Goal: Information Seeking & Learning: Learn about a topic

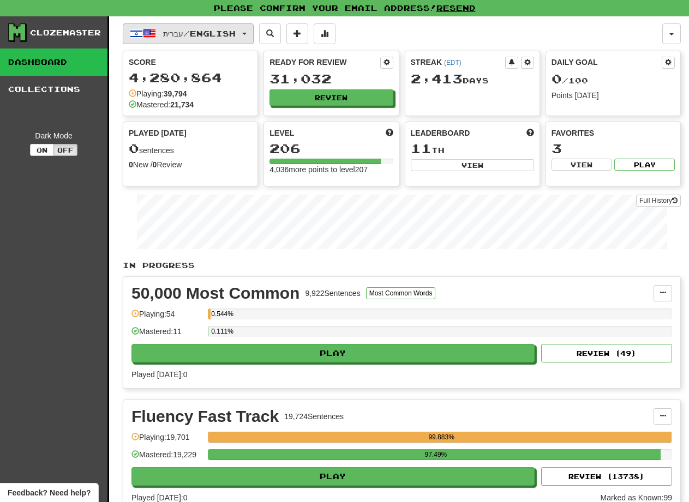
click at [247, 39] on button "עברית / English" at bounding box center [188, 33] width 131 height 21
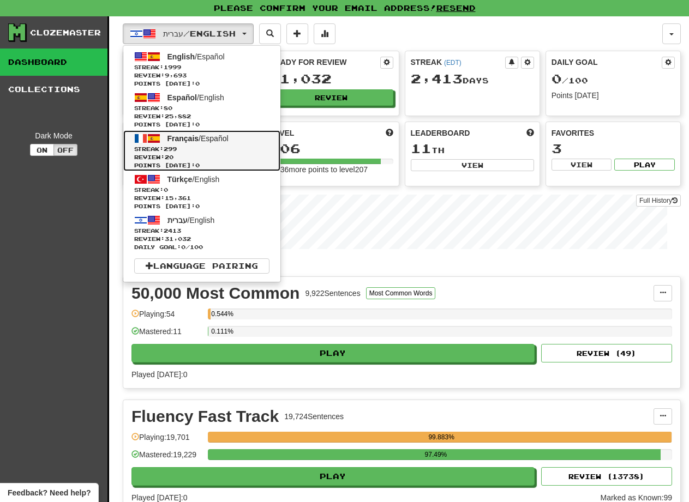
click at [189, 143] on link "Français / Español Streak: 299 Review: 20 Points today: 0" at bounding box center [201, 150] width 157 height 41
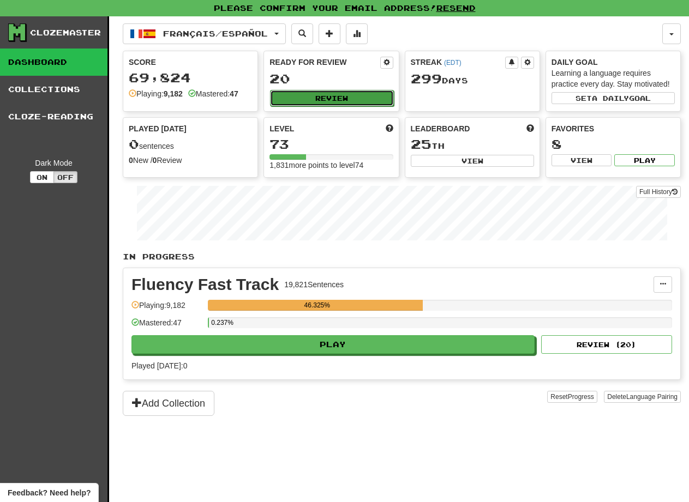
click at [296, 103] on button "Review" at bounding box center [331, 98] width 123 height 16
select select "**"
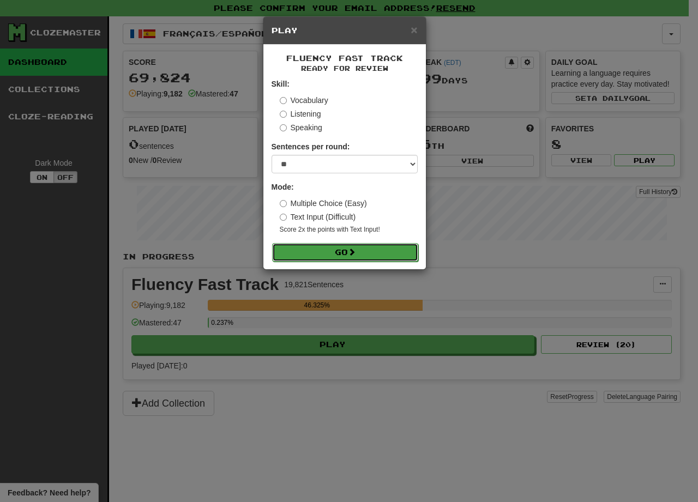
click at [341, 246] on button "Go" at bounding box center [345, 252] width 146 height 19
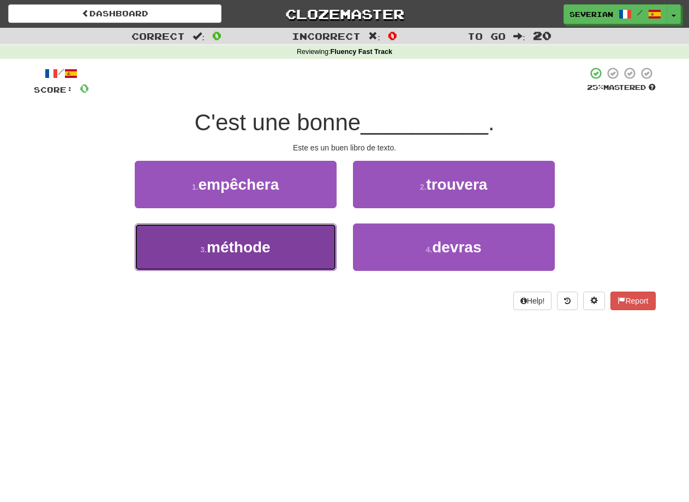
click at [303, 240] on button "3 . méthode" at bounding box center [236, 247] width 202 height 47
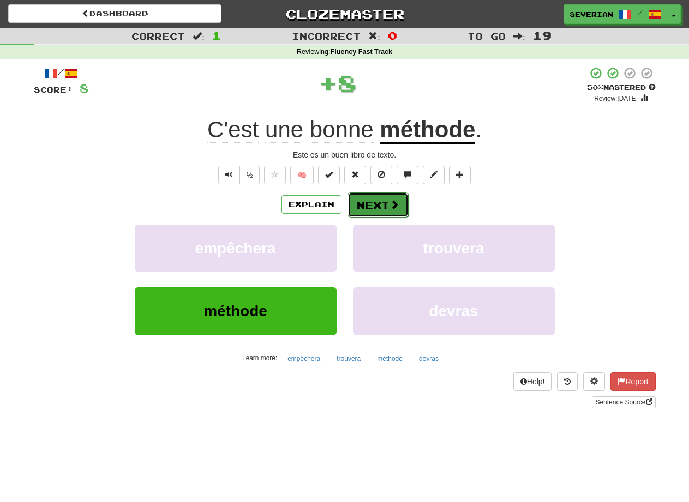
click at [382, 206] on button "Next" at bounding box center [377, 204] width 61 height 25
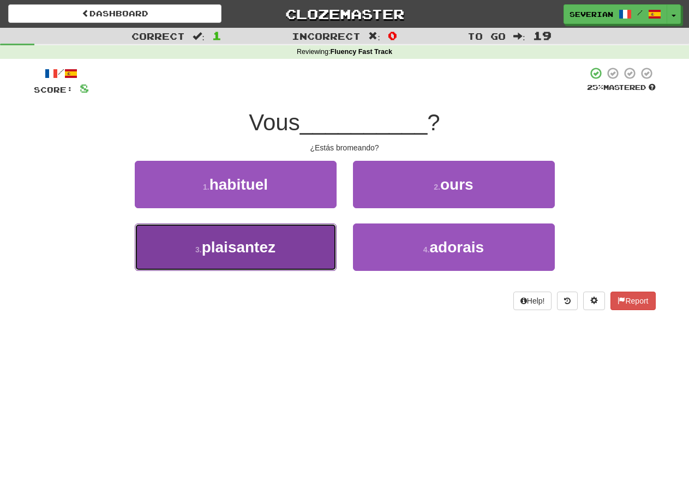
click at [269, 251] on span "plaisantez" at bounding box center [239, 247] width 74 height 17
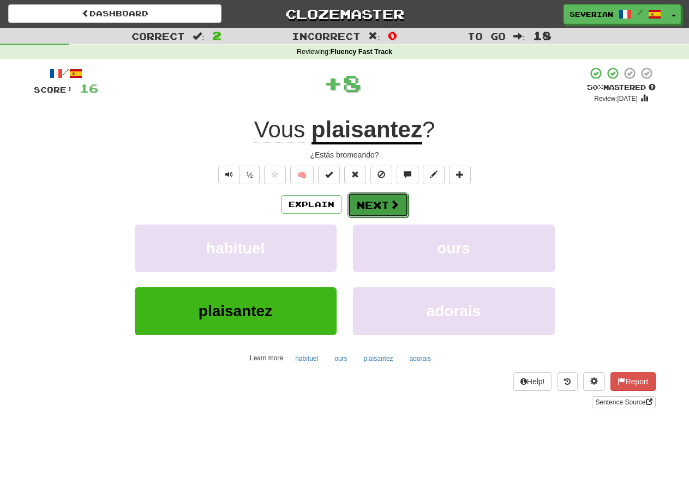
click at [374, 209] on button "Next" at bounding box center [377, 204] width 61 height 25
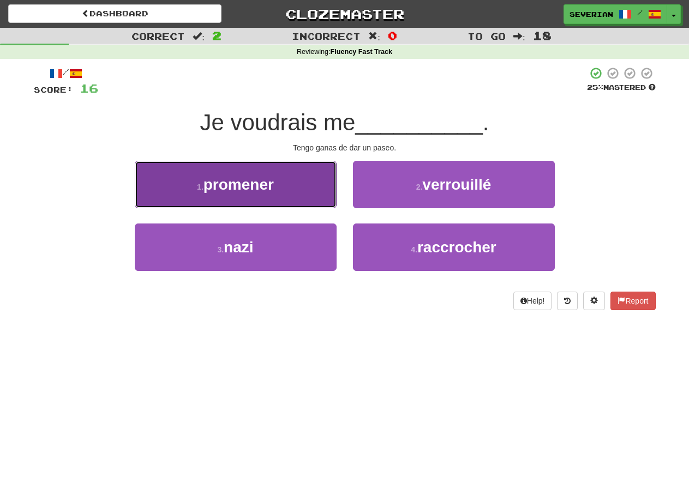
click at [272, 202] on button "1 . promener" at bounding box center [236, 184] width 202 height 47
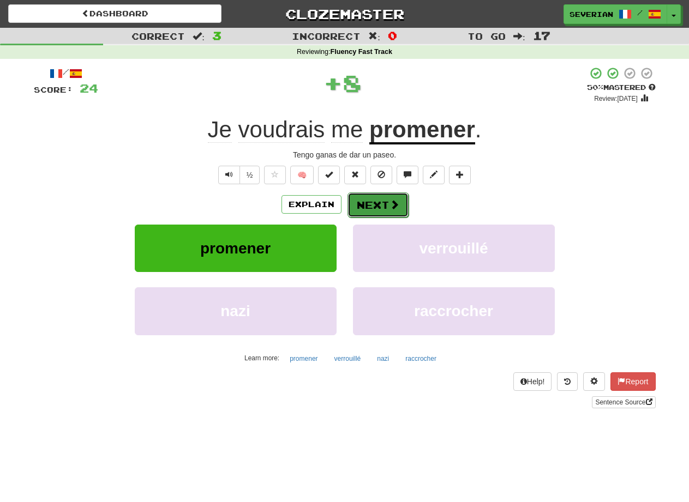
click at [360, 202] on button "Next" at bounding box center [377, 204] width 61 height 25
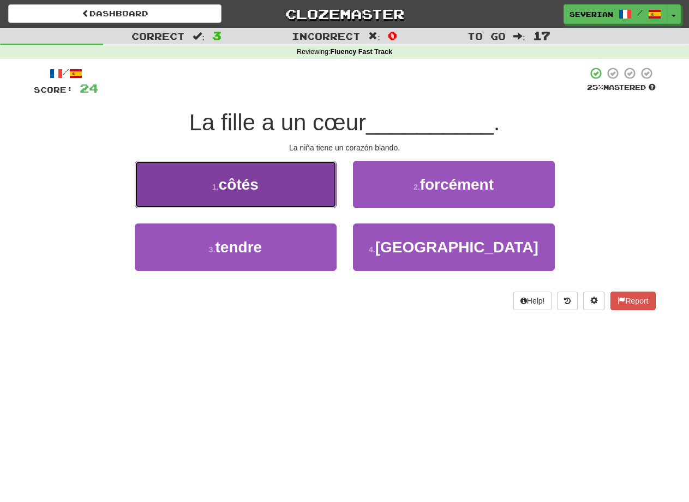
click at [249, 196] on button "1 . côtés" at bounding box center [236, 184] width 202 height 47
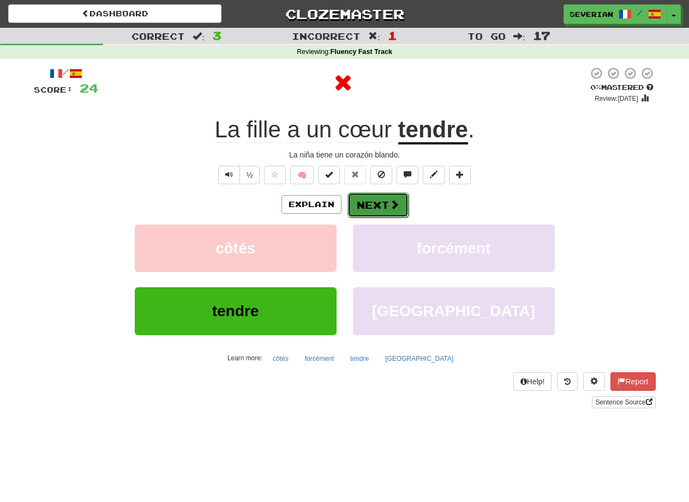
click at [384, 197] on button "Next" at bounding box center [377, 204] width 61 height 25
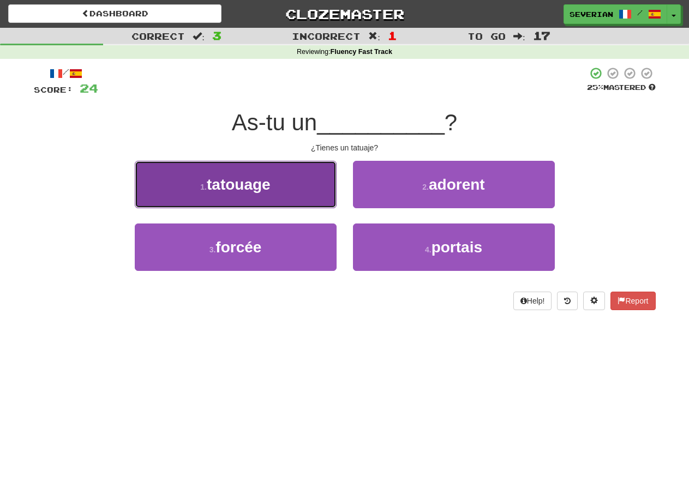
click at [254, 203] on button "1 . tatouage" at bounding box center [236, 184] width 202 height 47
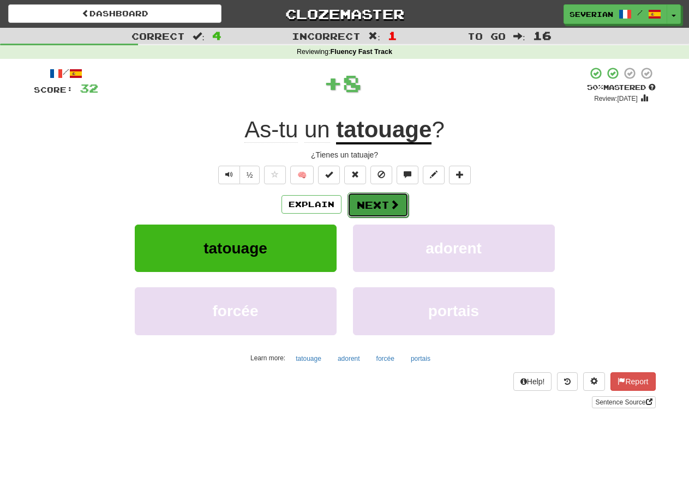
click at [351, 201] on button "Next" at bounding box center [377, 204] width 61 height 25
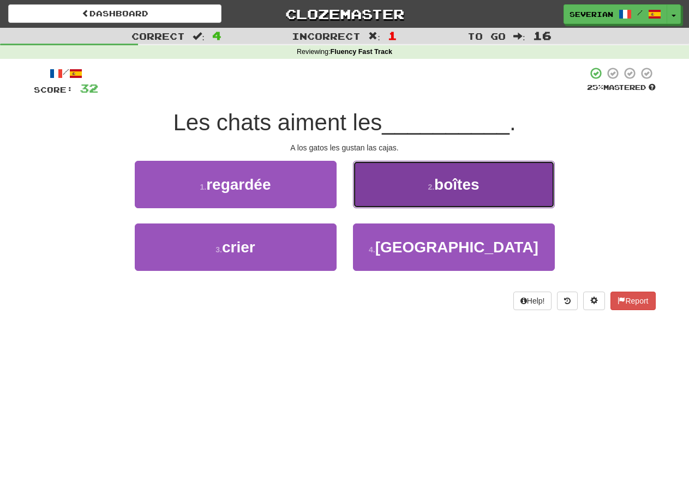
click at [387, 193] on button "2 . boîtes" at bounding box center [454, 184] width 202 height 47
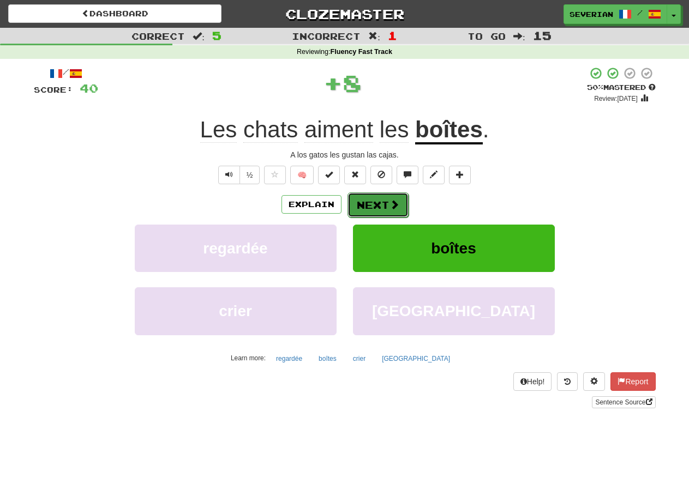
click at [379, 197] on button "Next" at bounding box center [377, 204] width 61 height 25
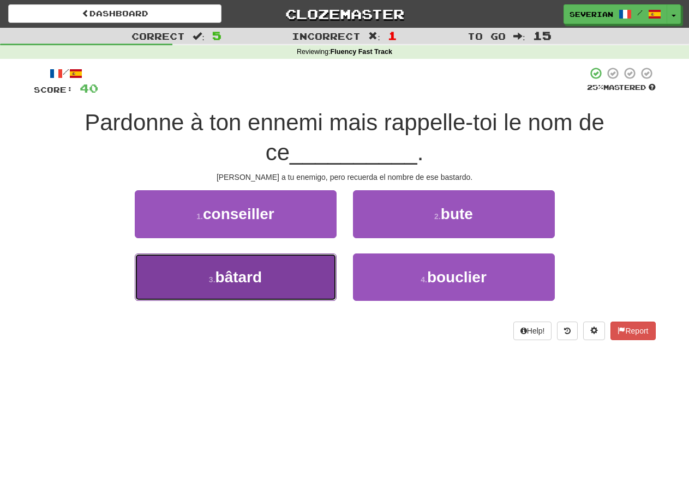
click at [245, 281] on span "bâtard" at bounding box center [238, 277] width 47 height 17
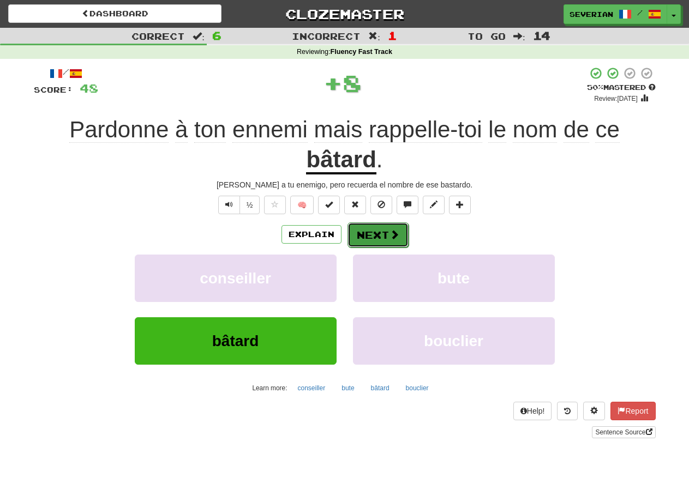
click at [396, 230] on span at bounding box center [394, 235] width 10 height 10
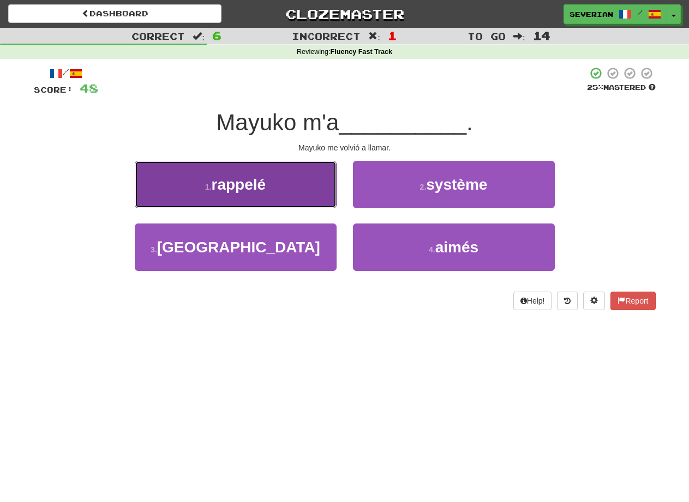
click at [249, 192] on span "rappelé" at bounding box center [239, 184] width 55 height 17
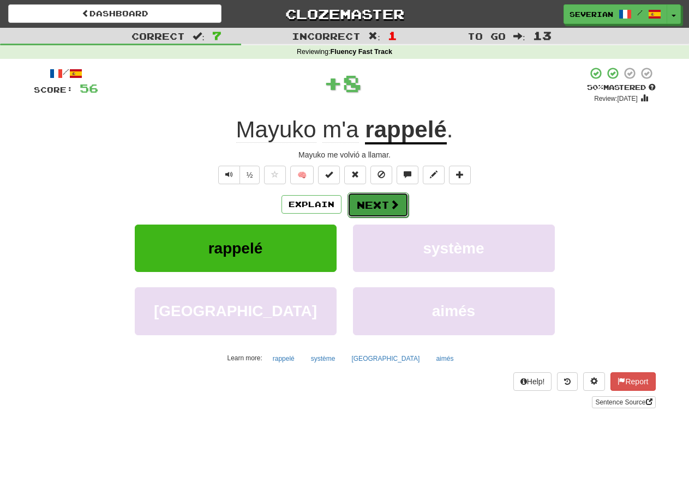
click at [375, 209] on button "Next" at bounding box center [377, 204] width 61 height 25
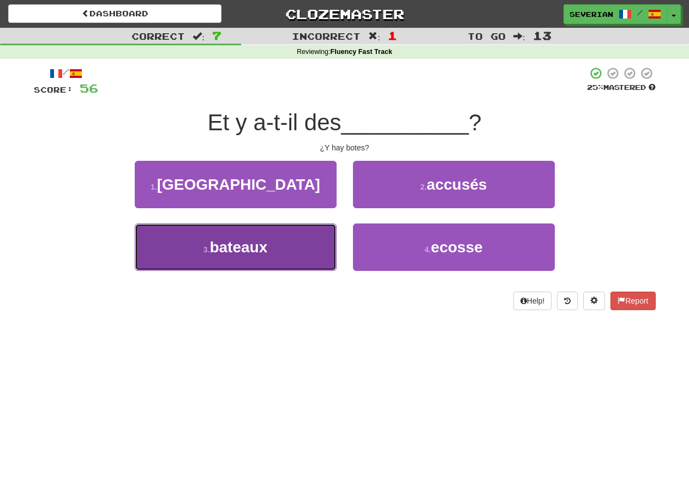
click at [254, 247] on span "bateaux" at bounding box center [238, 247] width 58 height 17
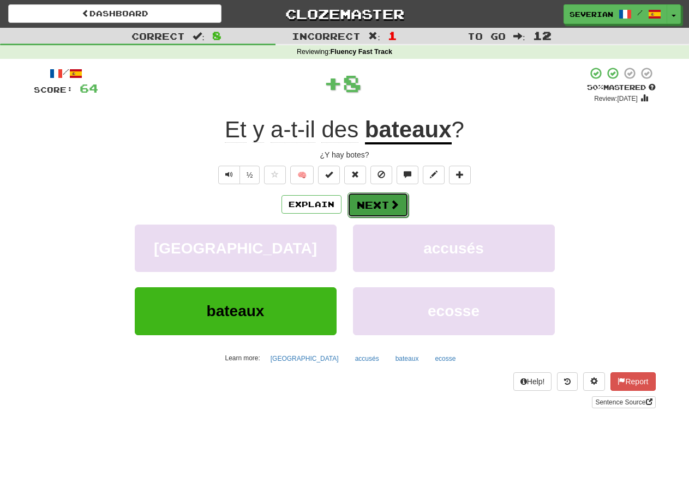
click at [397, 195] on button "Next" at bounding box center [377, 204] width 61 height 25
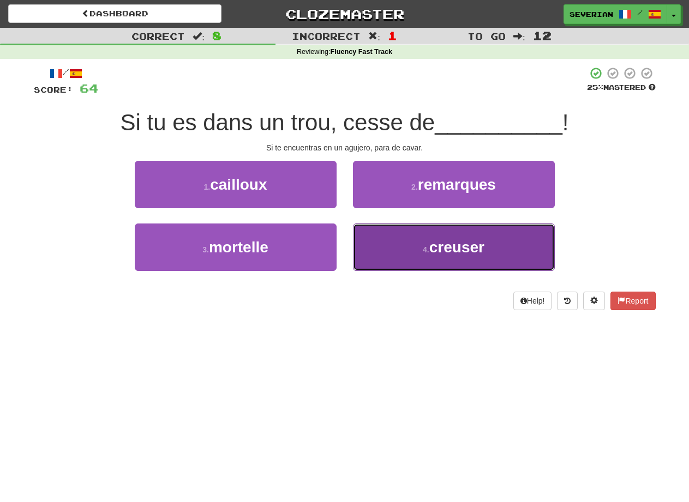
click at [417, 245] on button "4 . creuser" at bounding box center [454, 247] width 202 height 47
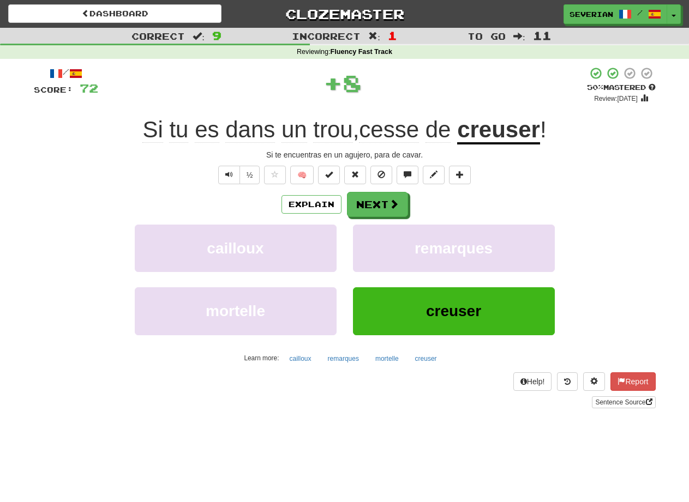
click at [408, 206] on div "Explain Next" at bounding box center [345, 204] width 622 height 25
click at [378, 203] on button "Next" at bounding box center [377, 204] width 61 height 25
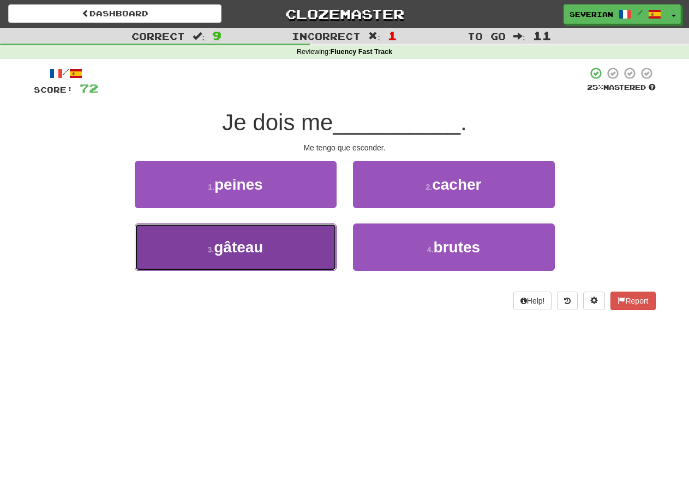
click at [278, 242] on button "3 . gâteau" at bounding box center [236, 247] width 202 height 47
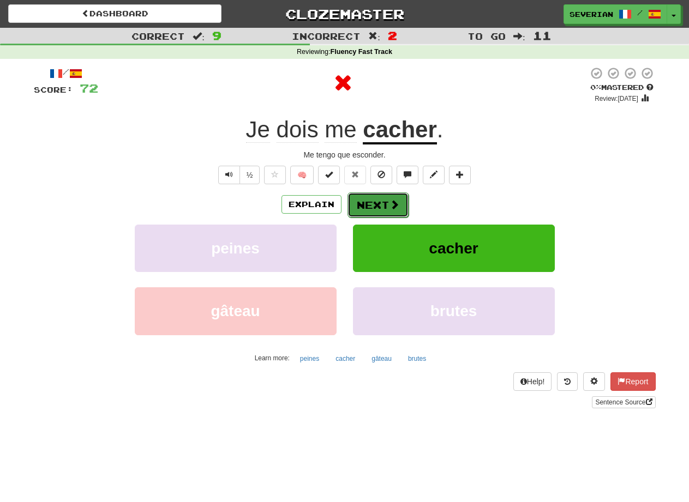
click at [368, 204] on button "Next" at bounding box center [377, 204] width 61 height 25
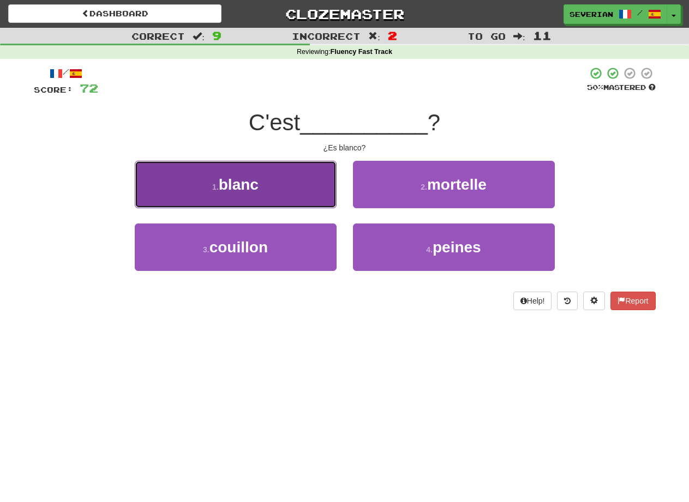
click at [263, 200] on button "1 . blanc" at bounding box center [236, 184] width 202 height 47
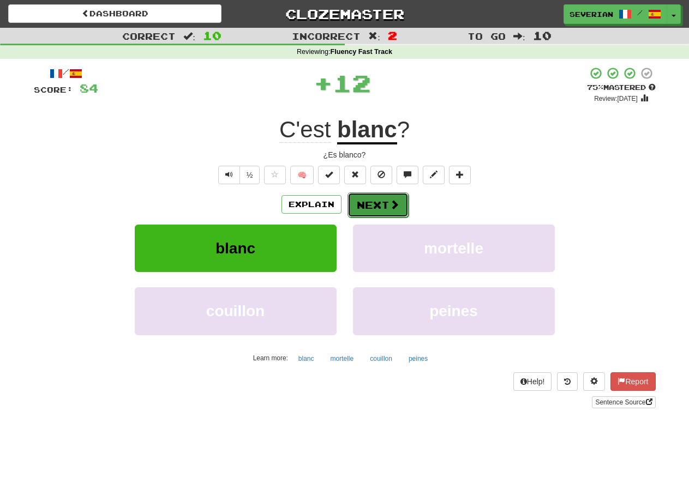
click at [368, 210] on button "Next" at bounding box center [377, 204] width 61 height 25
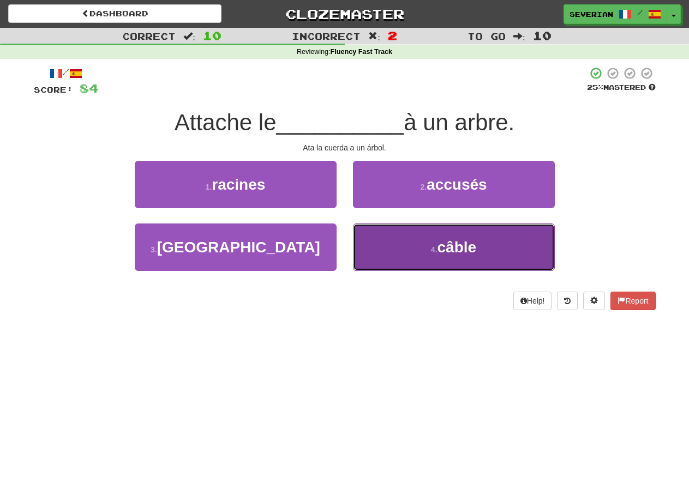
click at [401, 240] on button "4 . câble" at bounding box center [454, 247] width 202 height 47
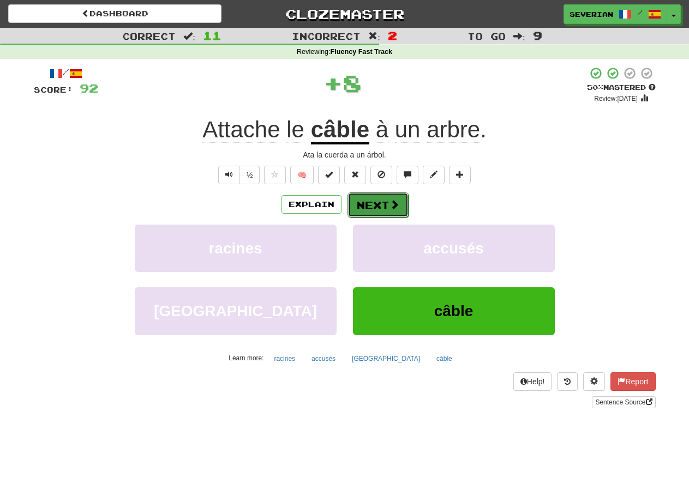
click at [379, 204] on button "Next" at bounding box center [377, 204] width 61 height 25
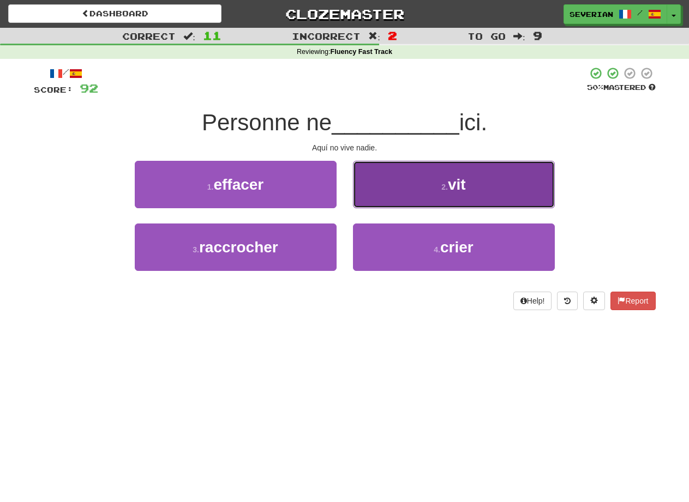
click at [381, 204] on button "2 . vit" at bounding box center [454, 184] width 202 height 47
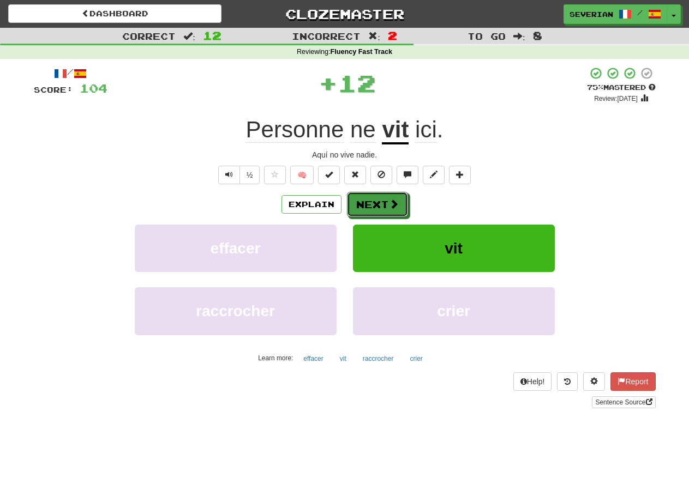
click at [381, 204] on button "Next" at bounding box center [377, 204] width 61 height 25
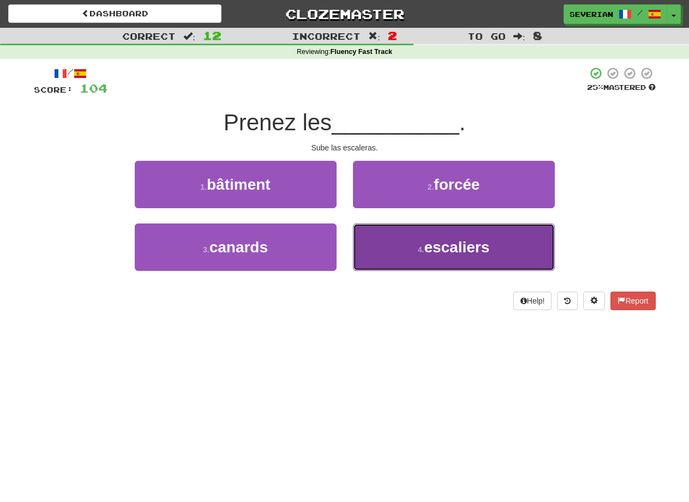
click at [402, 244] on button "4 . escaliers" at bounding box center [454, 247] width 202 height 47
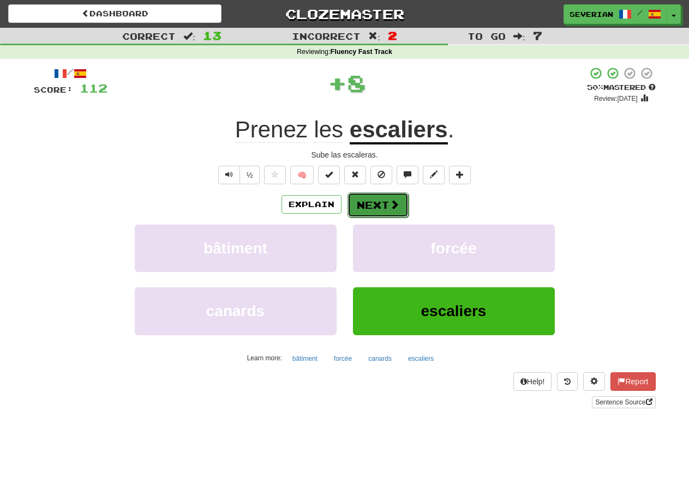
click at [371, 197] on button "Next" at bounding box center [377, 204] width 61 height 25
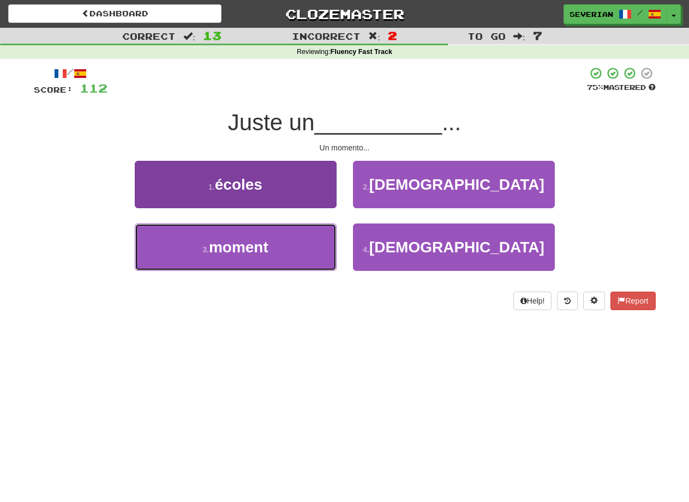
click at [279, 239] on button "3 . moment" at bounding box center [236, 247] width 202 height 47
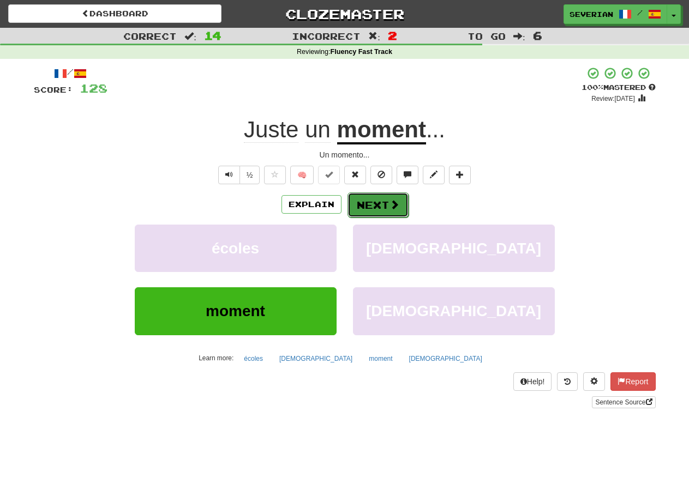
click at [364, 196] on button "Next" at bounding box center [377, 204] width 61 height 25
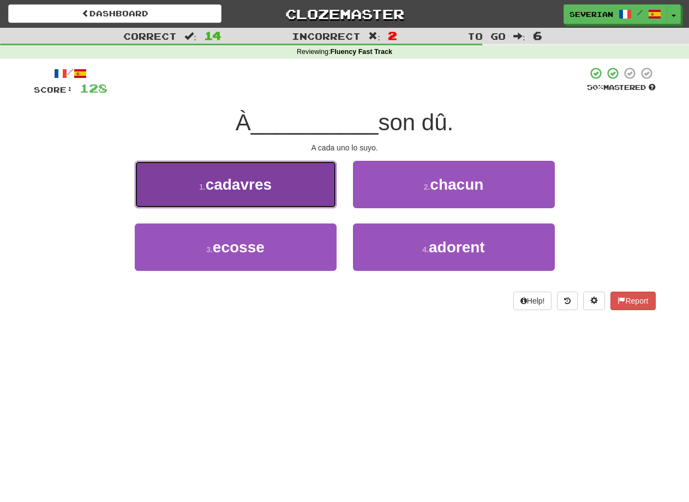
click at [267, 191] on span "cadavres" at bounding box center [239, 184] width 66 height 17
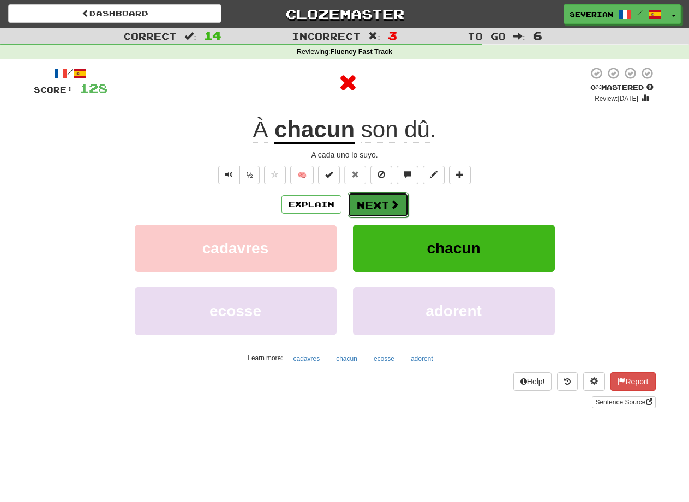
click at [381, 194] on button "Next" at bounding box center [377, 204] width 61 height 25
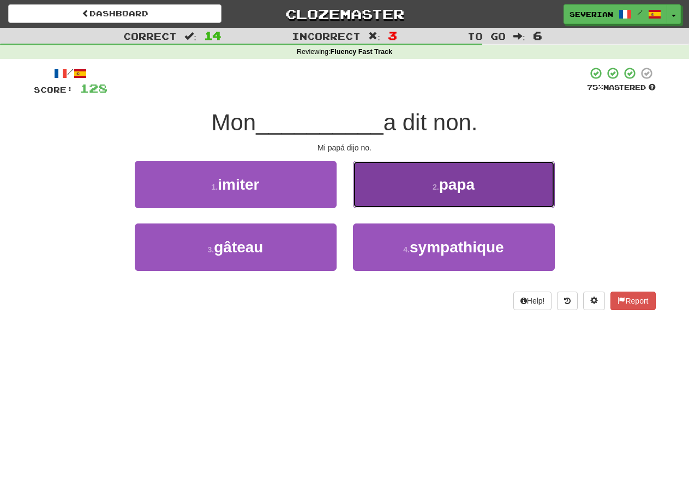
click at [394, 198] on button "2 . papa" at bounding box center [454, 184] width 202 height 47
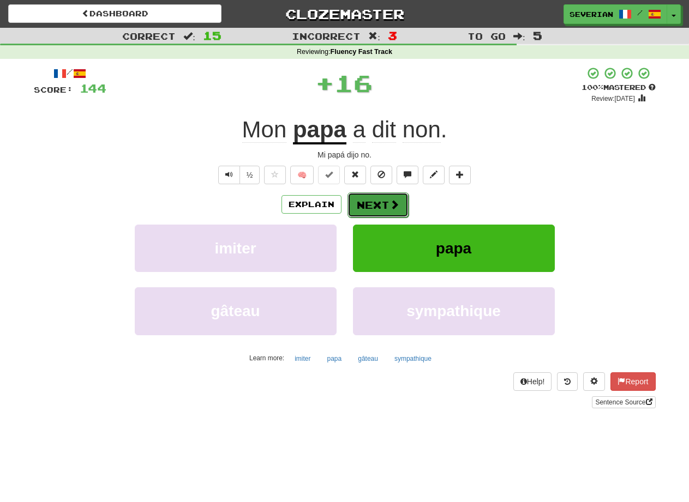
click at [385, 201] on button "Next" at bounding box center [377, 204] width 61 height 25
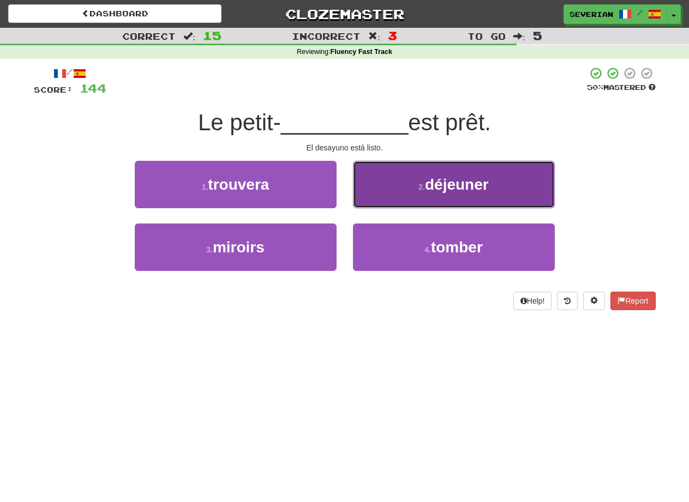
click at [400, 194] on button "2 . déjeuner" at bounding box center [454, 184] width 202 height 47
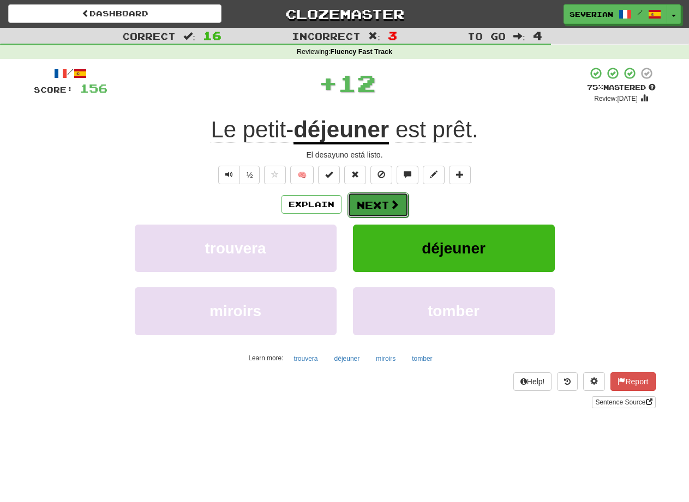
click at [372, 198] on button "Next" at bounding box center [377, 204] width 61 height 25
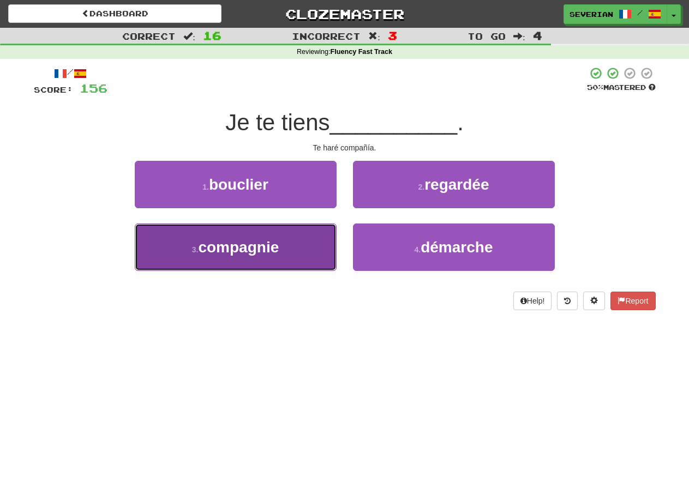
click at [264, 245] on span "compagnie" at bounding box center [238, 247] width 81 height 17
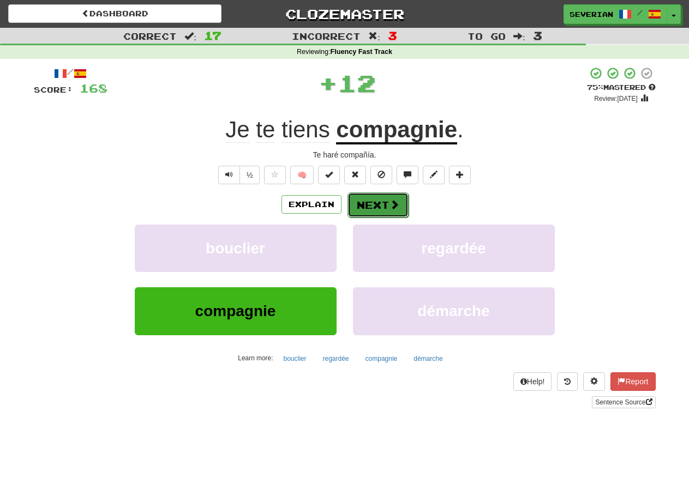
click at [379, 195] on button "Next" at bounding box center [377, 204] width 61 height 25
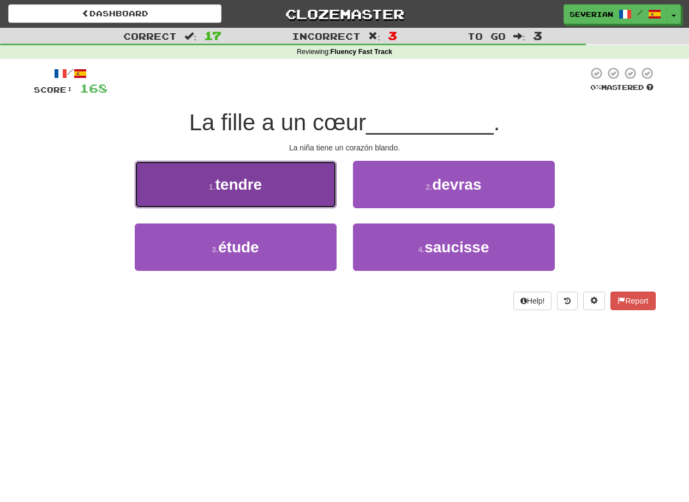
click at [255, 196] on button "1 . tendre" at bounding box center [236, 184] width 202 height 47
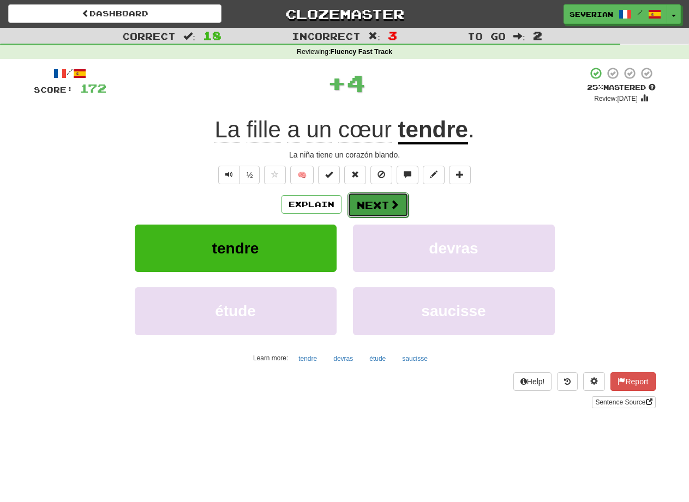
click at [359, 207] on button "Next" at bounding box center [377, 204] width 61 height 25
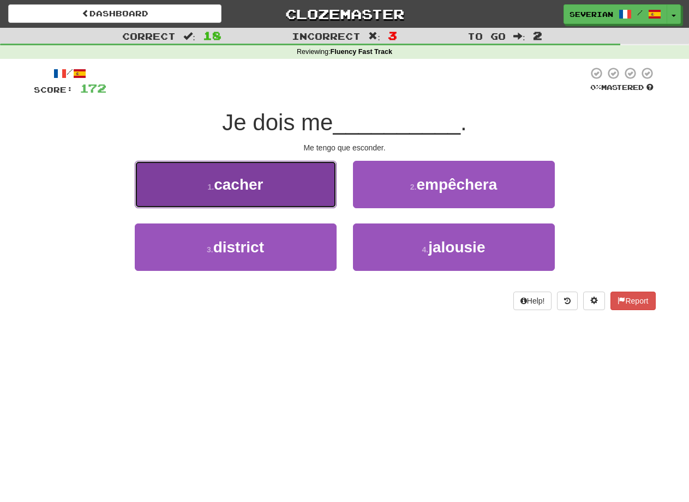
click at [269, 197] on button "1 . cacher" at bounding box center [236, 184] width 202 height 47
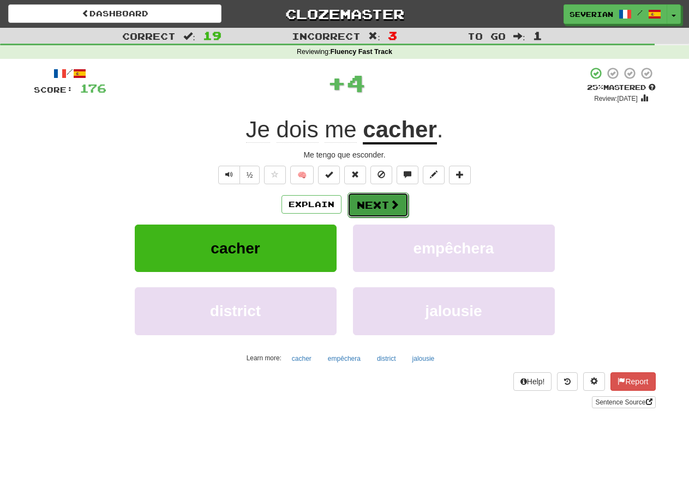
click at [369, 203] on button "Next" at bounding box center [377, 204] width 61 height 25
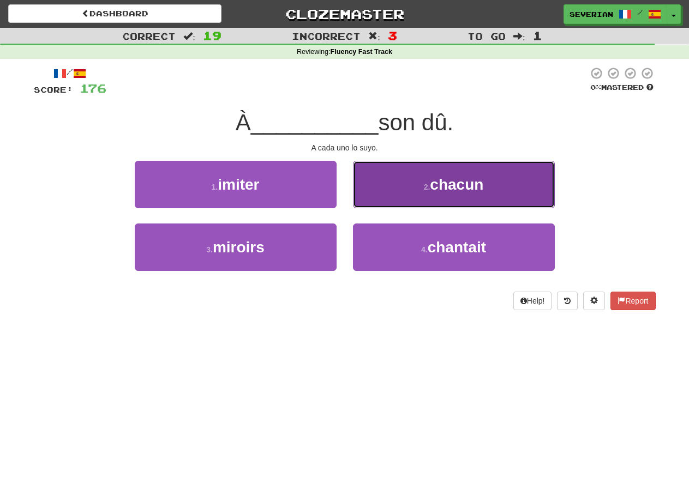
click at [432, 195] on button "2 . chacun" at bounding box center [454, 184] width 202 height 47
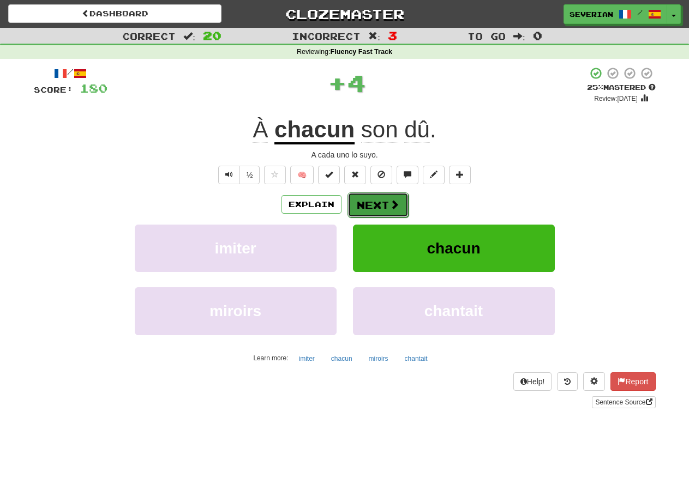
click at [368, 208] on button "Next" at bounding box center [377, 204] width 61 height 25
